Goal: Information Seeking & Learning: Check status

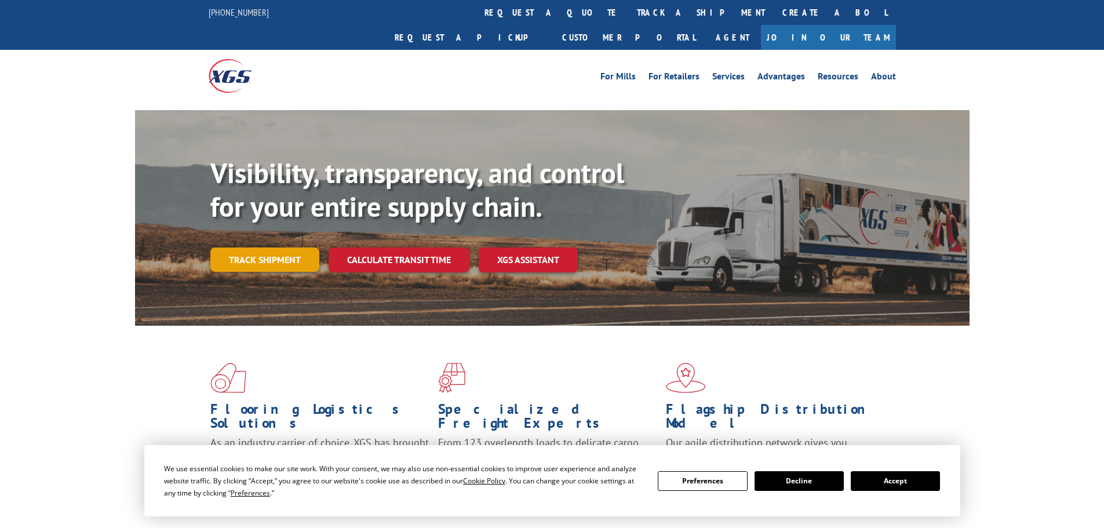
click at [276, 247] on link "Track shipment" at bounding box center [264, 259] width 109 height 24
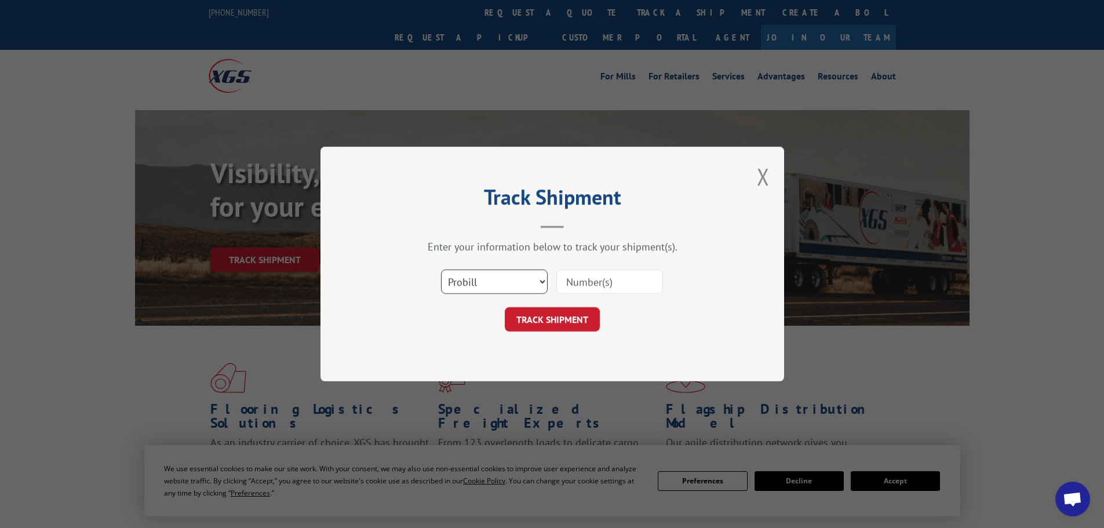
drag, startPoint x: 488, startPoint y: 282, endPoint x: 485, endPoint y: 291, distance: 9.6
click at [488, 282] on select "Select category... Probill BOL PO" at bounding box center [494, 281] width 107 height 24
select select "po"
click at [441, 269] on select "Select category... Probill BOL PO" at bounding box center [494, 281] width 107 height 24
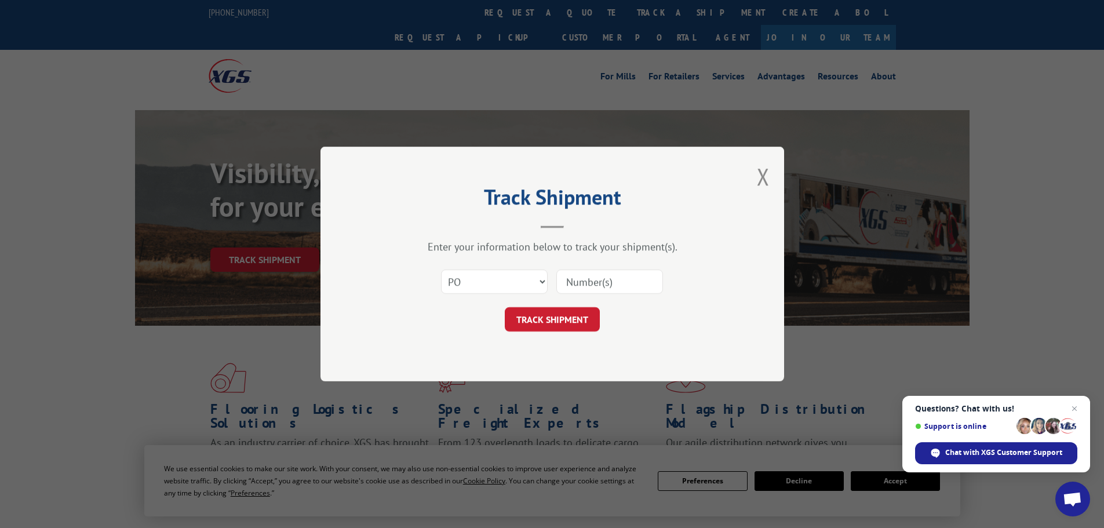
paste input "59508696"
type input "59508696"
click at [557, 305] on form "Select category... Probill BOL PO 59508696 TRACK SHIPMENT" at bounding box center [552, 296] width 348 height 69
click at [553, 320] on button "TRACK SHIPMENT" at bounding box center [552, 319] width 95 height 24
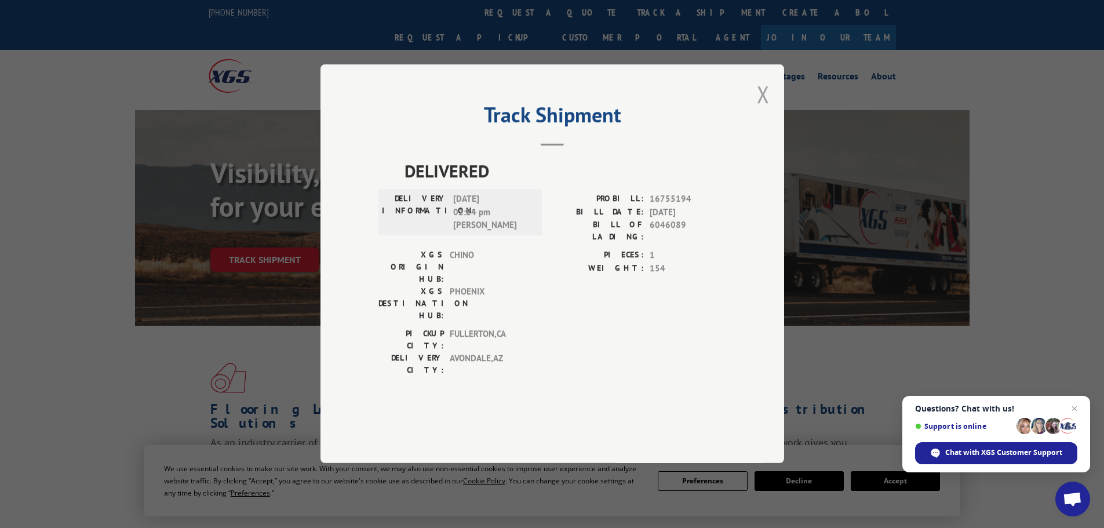
click at [766, 109] on button "Close modal" at bounding box center [763, 94] width 13 height 31
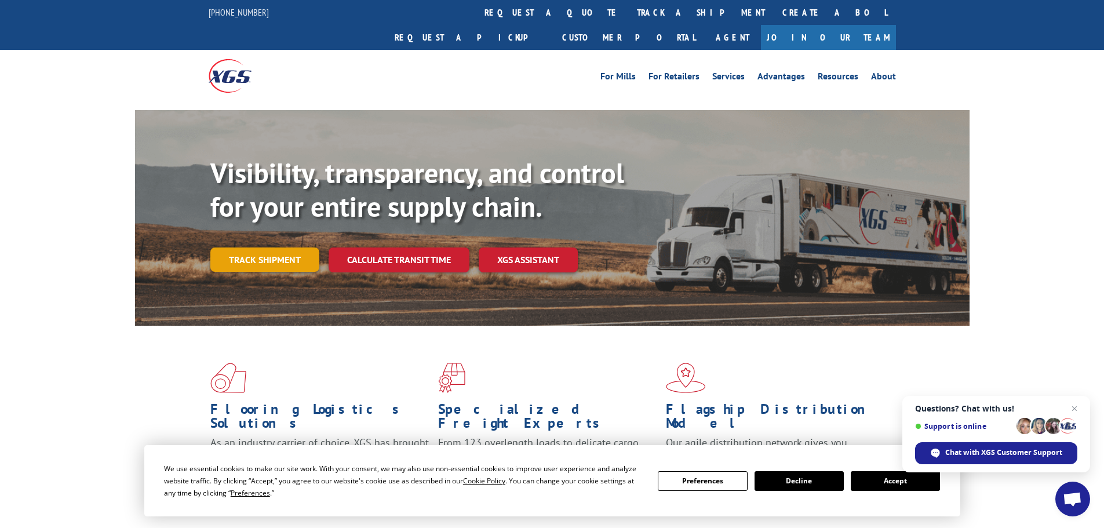
click at [249, 247] on link "Track shipment" at bounding box center [264, 259] width 109 height 24
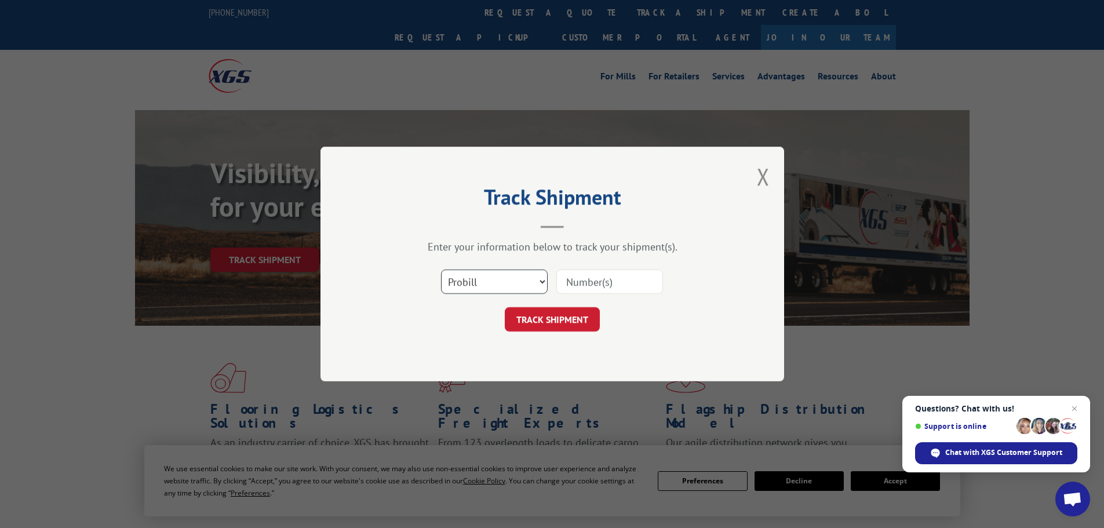
click at [527, 284] on select "Select category... Probill BOL PO" at bounding box center [494, 281] width 107 height 24
select select "po"
click at [441, 269] on select "Select category... Probill BOL PO" at bounding box center [494, 281] width 107 height 24
paste input "59508696"
type input "59508696"
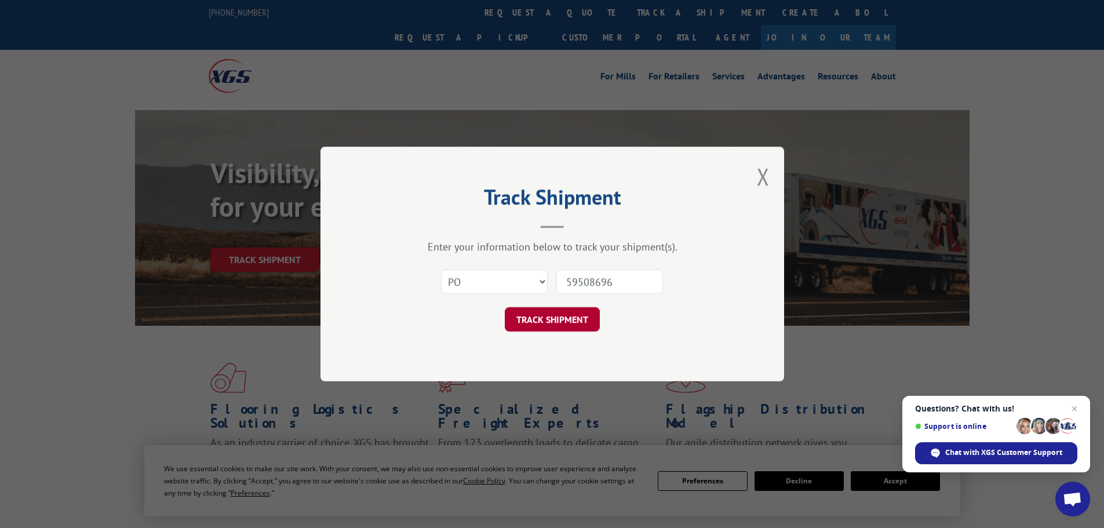
click at [557, 325] on button "TRACK SHIPMENT" at bounding box center [552, 319] width 95 height 24
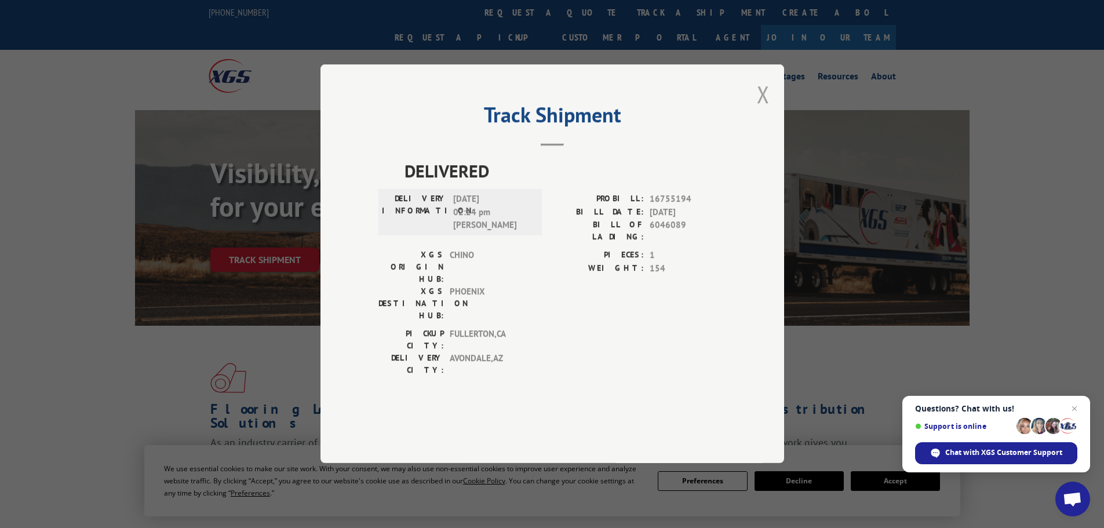
click at [758, 109] on button "Close modal" at bounding box center [763, 94] width 13 height 31
